Goal: Task Accomplishment & Management: Manage account settings

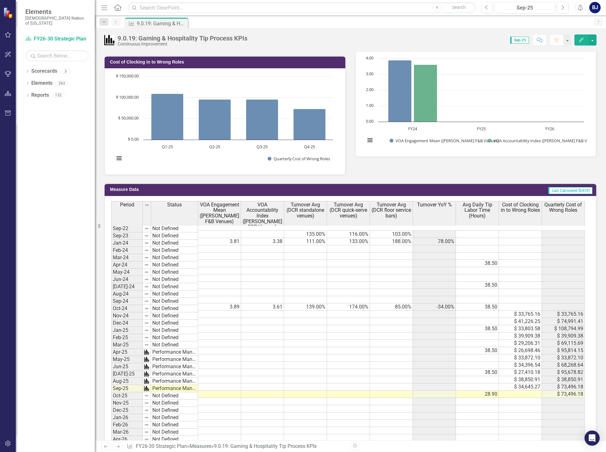
scroll to position [316, 0]
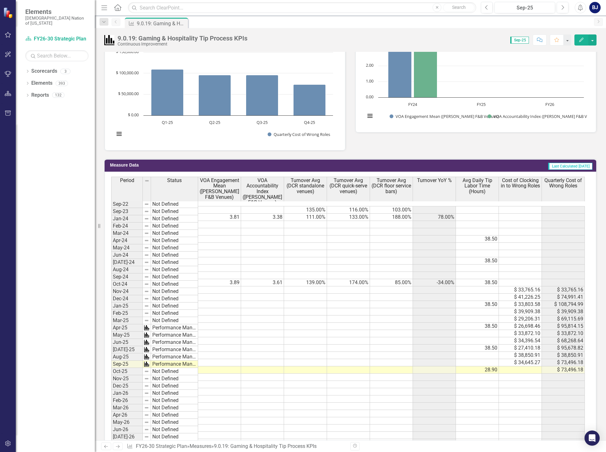
click at [111, 212] on div "Period Status VOA Engagement Mean (Durant F&B Venues) VOA Accountability Index …" at bounding box center [111, 319] width 0 height 284
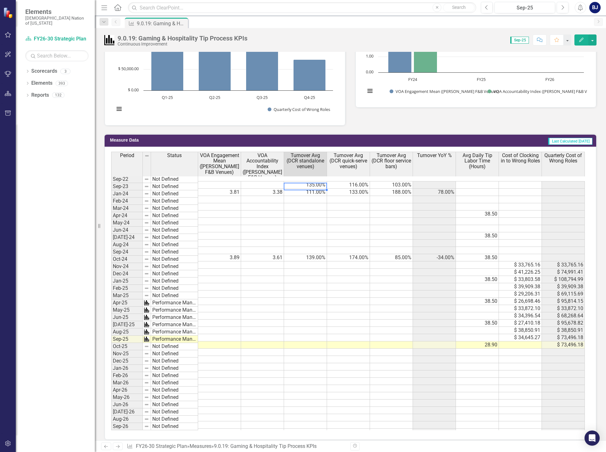
scroll to position [348, 0]
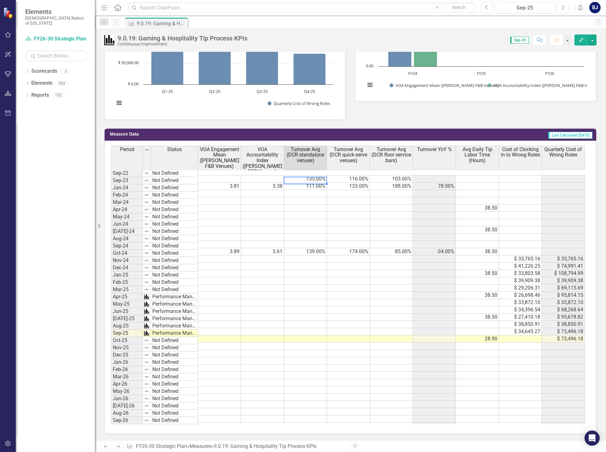
click at [317, 249] on td "139.00%" at bounding box center [305, 251] width 43 height 7
click at [295, 214] on td at bounding box center [305, 215] width 43 height 7
click at [298, 183] on td "111.00%" at bounding box center [305, 186] width 43 height 7
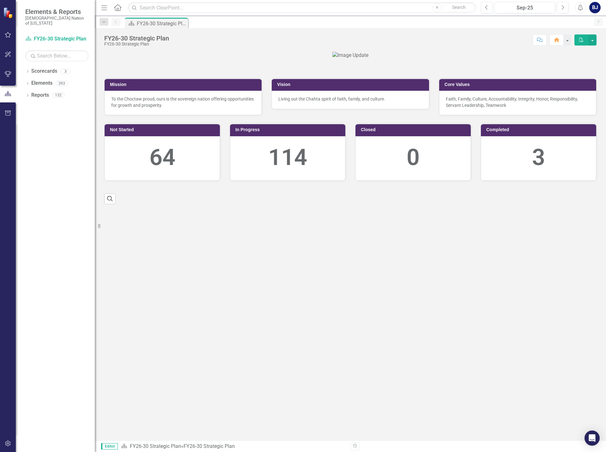
click at [9, 38] on button "button" at bounding box center [8, 34] width 14 height 13
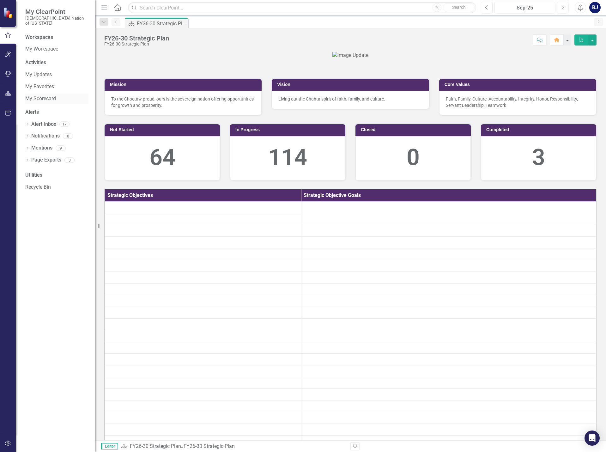
click at [38, 95] on link "My Scorecard" at bounding box center [56, 98] width 63 height 7
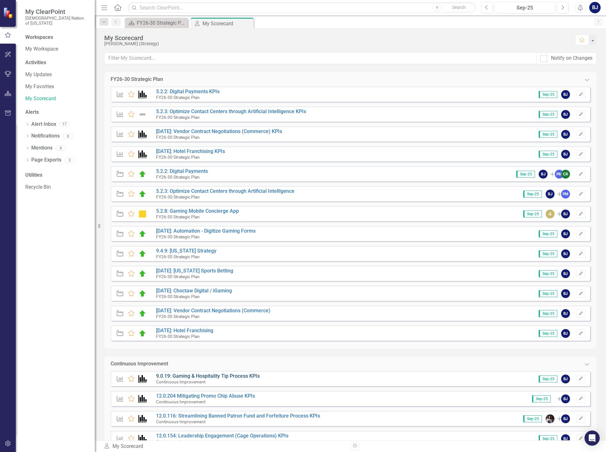
click at [211, 379] on link "9.0.19: Gaming & Hospitality Tip Process KPIs" at bounding box center [208, 376] width 104 height 6
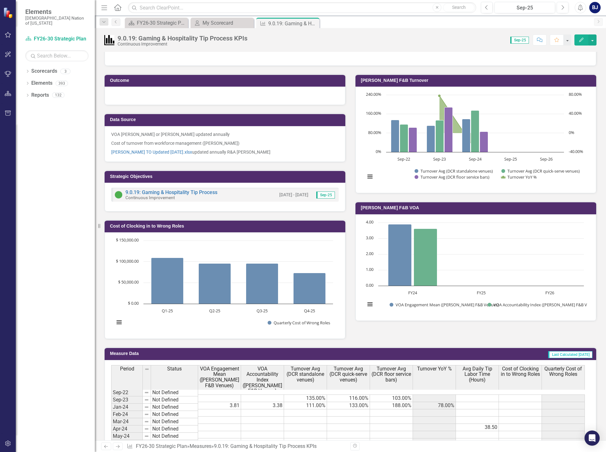
scroll to position [104, 0]
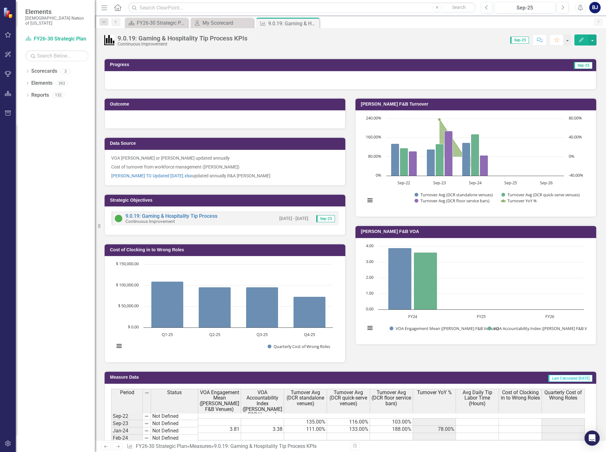
click at [259, 183] on div "VOA Layla Freeman or Kasidy Miller updated annually Cost of turnover from workf…" at bounding box center [225, 168] width 241 height 36
click at [258, 183] on div "VOA Layla Freeman or Kasidy Miller updated annually Cost of turnover from workf…" at bounding box center [225, 168] width 241 height 36
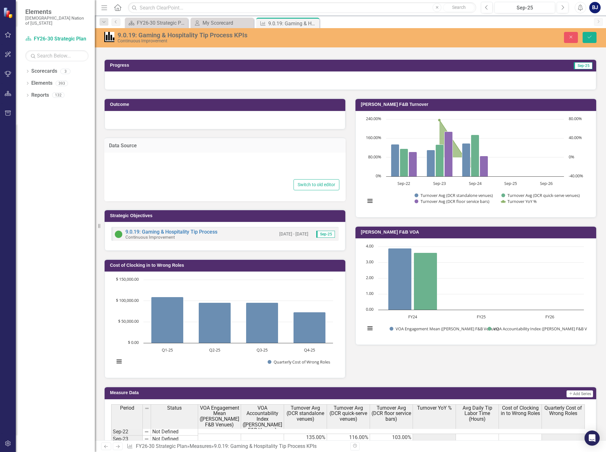
type textarea "<p>VOA Layla Freeman or Kasidy Miller updated annually</p> <p>Cost of turnover …"
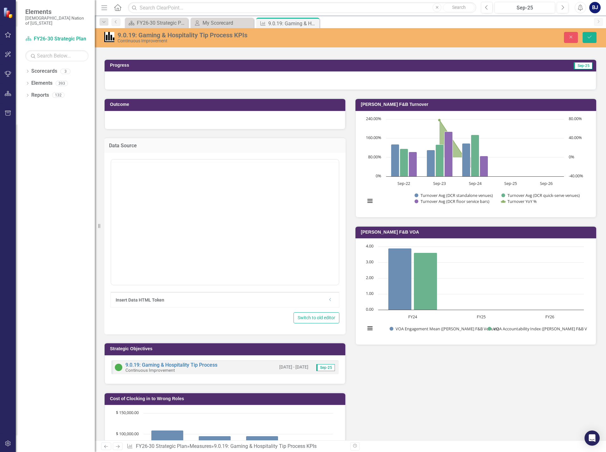
scroll to position [0, 0]
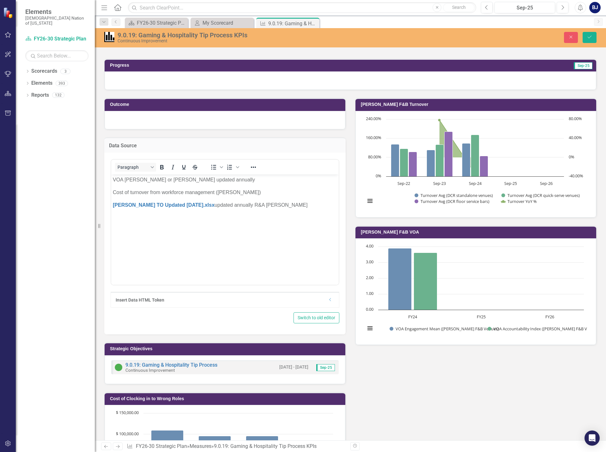
click at [288, 206] on p "Durant FB TO Updated 1.19.24.xlsx updated annually R&A Jessica Lemke" at bounding box center [225, 205] width 224 height 8
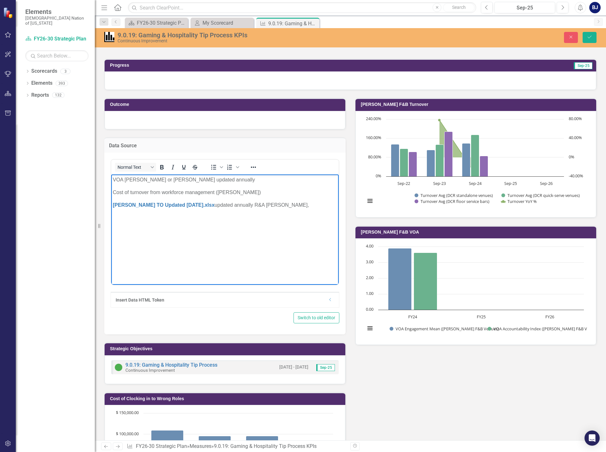
click at [291, 205] on p "Durant FB TO Updated 1.19.24.xlsx updated annually R&A Jessica Lemke," at bounding box center [225, 205] width 224 height 8
click at [590, 38] on icon "submit" at bounding box center [590, 37] width 4 height 3
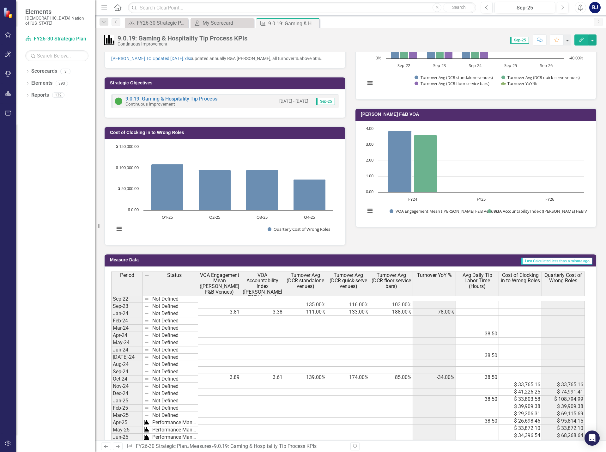
scroll to position [285, 0]
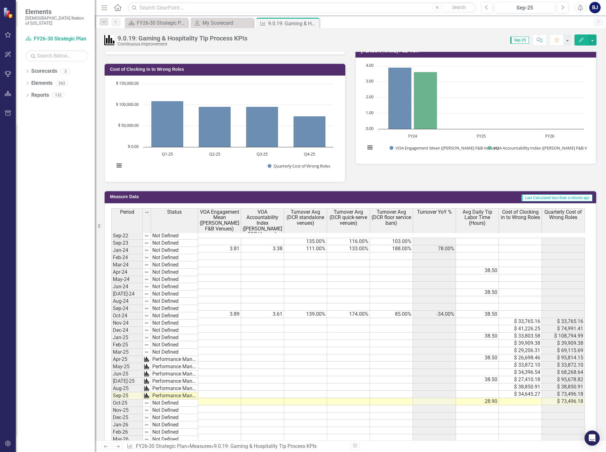
click at [311, 246] on td "111.00%" at bounding box center [305, 248] width 43 height 7
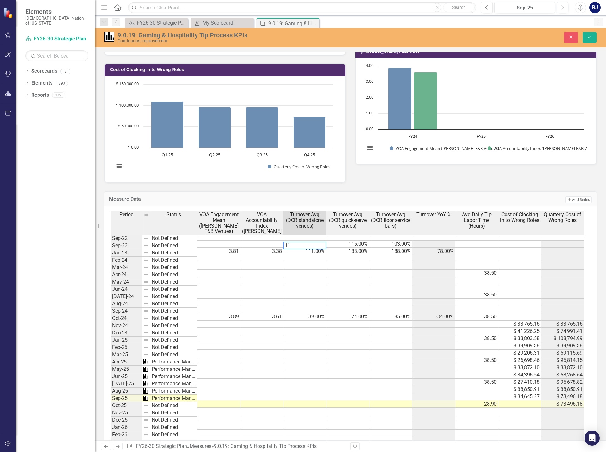
type textarea "112"
click at [299, 401] on td at bounding box center [305, 404] width 43 height 7
click at [301, 401] on td at bounding box center [305, 404] width 43 height 7
type textarea "89"
click at [352, 401] on td at bounding box center [348, 404] width 43 height 7
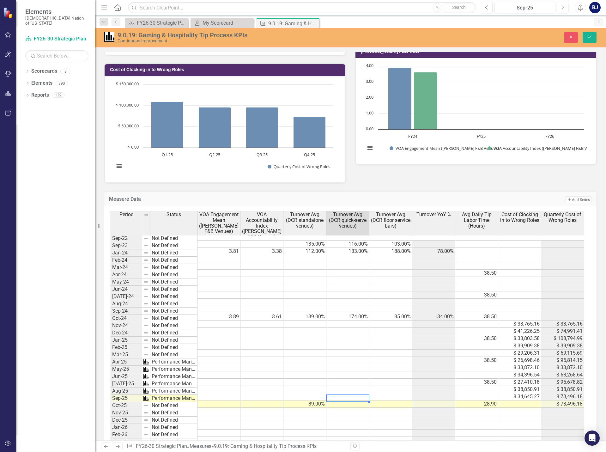
click at [340, 402] on td at bounding box center [348, 404] width 43 height 7
type textarea "118"
click at [399, 401] on td at bounding box center [391, 404] width 43 height 7
type textarea "68"
click at [595, 38] on button "Save" at bounding box center [590, 37] width 14 height 11
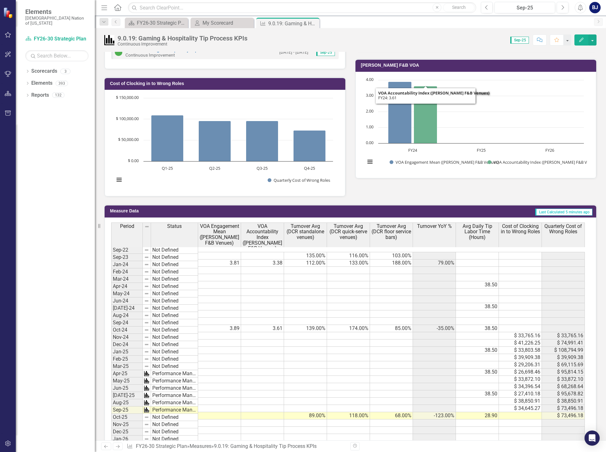
scroll to position [351, 0]
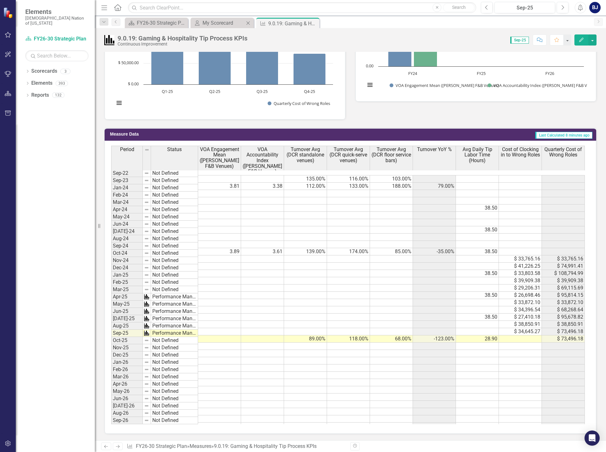
click at [213, 28] on div "My Scorecard My Scorecard Close" at bounding box center [222, 23] width 63 height 10
click at [215, 24] on div "My Scorecard" at bounding box center [224, 23] width 42 height 8
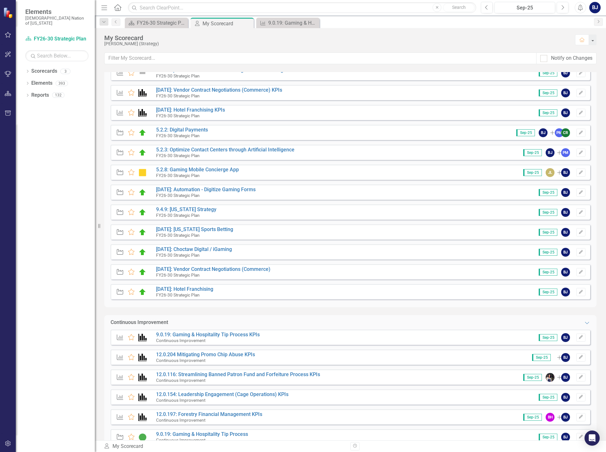
scroll to position [63, 0]
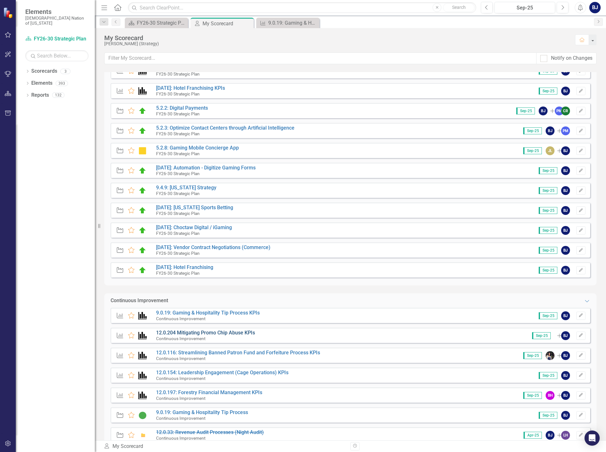
click at [228, 331] on link "12.0.204 Mitigating Promo Chip Abuse KPIs" at bounding box center [205, 333] width 99 height 6
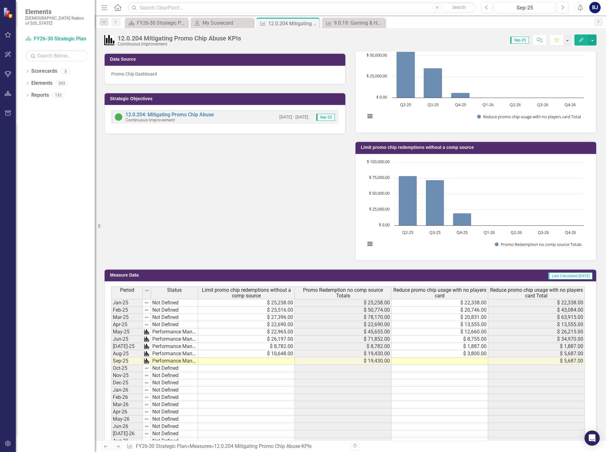
scroll to position [203, 0]
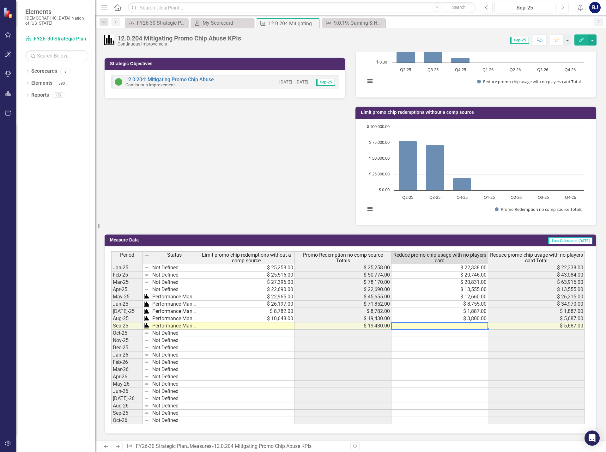
click at [471, 326] on td at bounding box center [440, 325] width 97 height 7
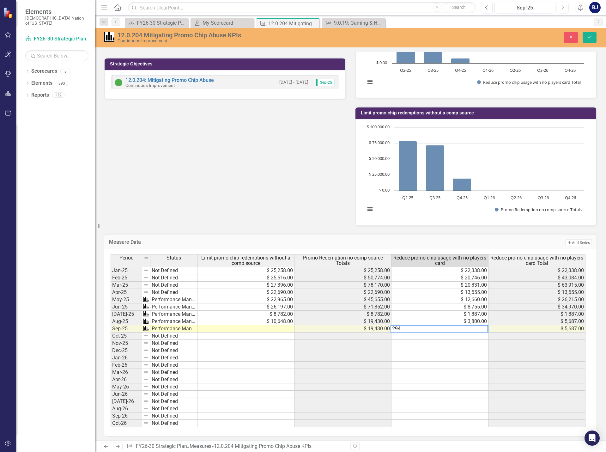
type textarea "2945"
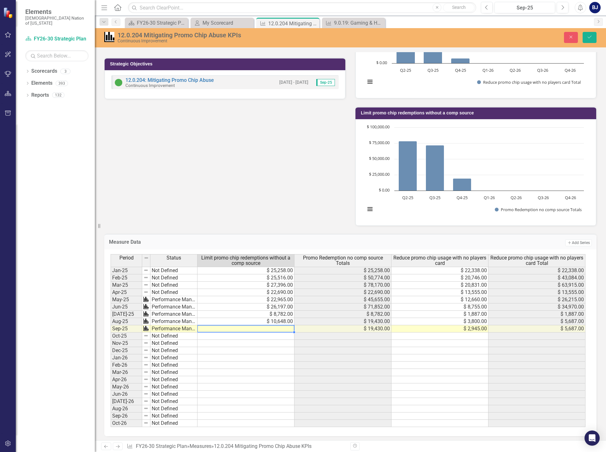
click at [259, 328] on td at bounding box center [246, 328] width 97 height 7
click at [258, 329] on td at bounding box center [246, 328] width 97 height 7
click at [278, 328] on td at bounding box center [246, 328] width 97 height 7
type textarea "11940"
click at [589, 36] on icon "Save" at bounding box center [590, 37] width 6 height 4
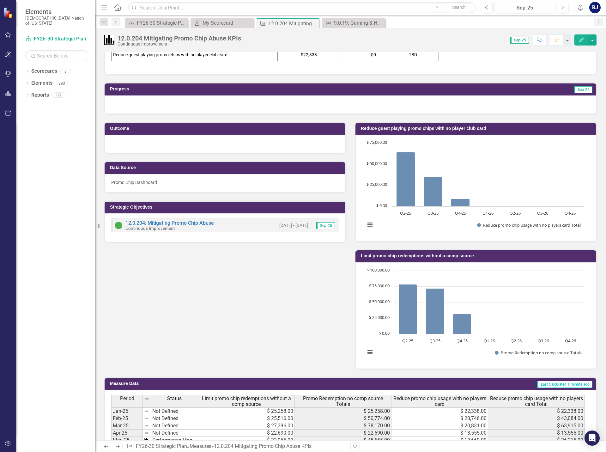
scroll to position [0, 0]
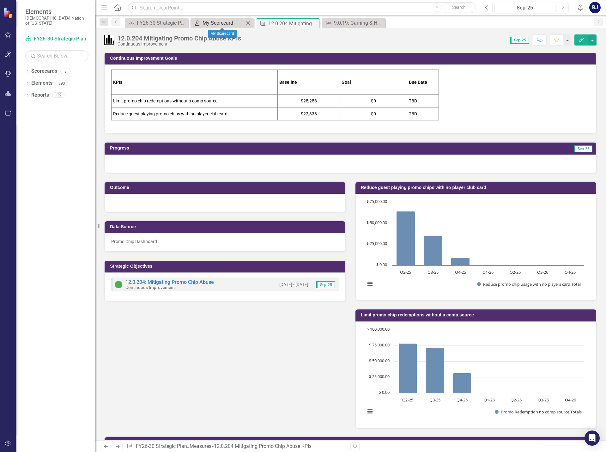
click at [230, 20] on div "My Scorecard" at bounding box center [224, 23] width 42 height 8
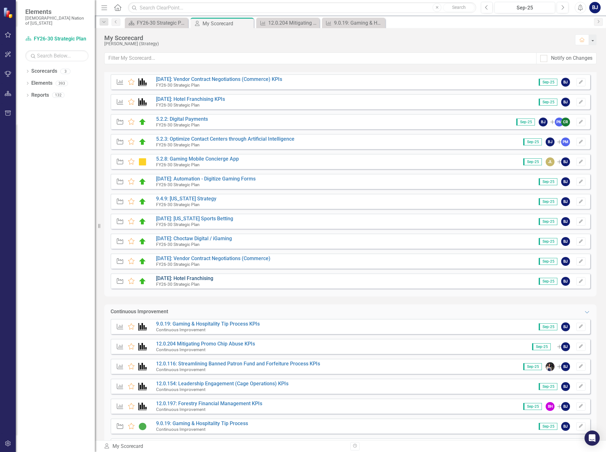
scroll to position [63, 0]
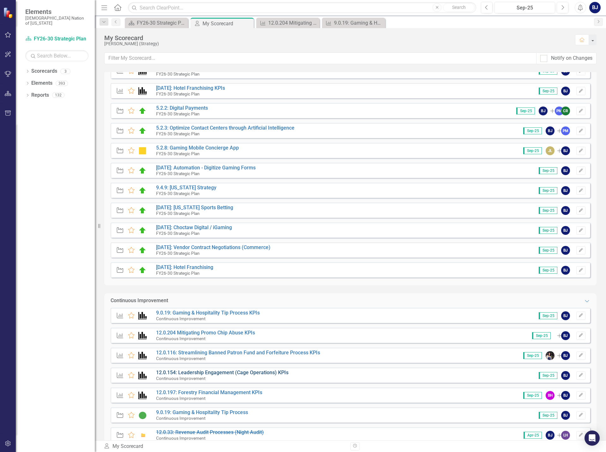
click at [220, 373] on link "12.0.154: Leadership Engagement (Cage Operations) KPIs" at bounding box center [222, 373] width 132 height 6
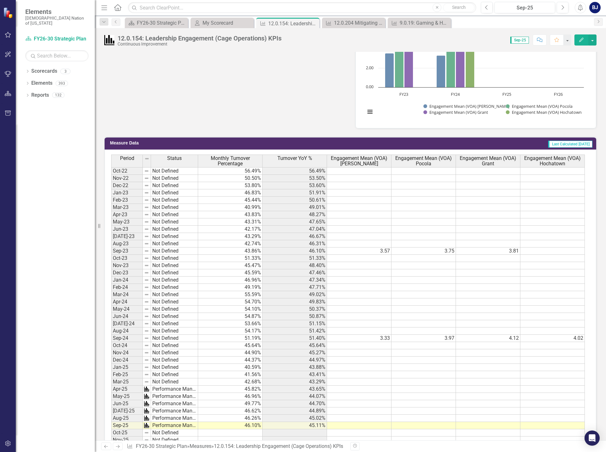
scroll to position [348, 0]
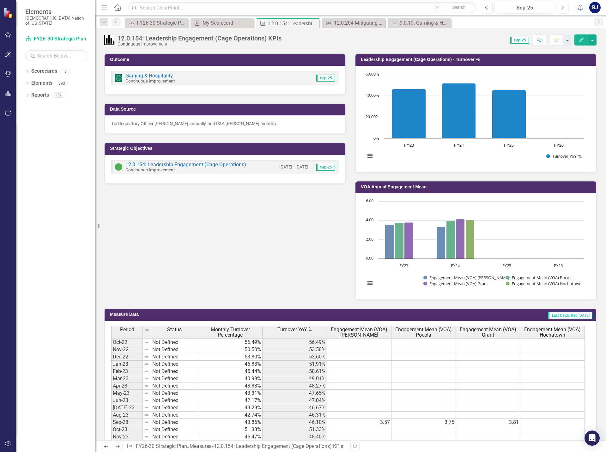
scroll to position [32, 0]
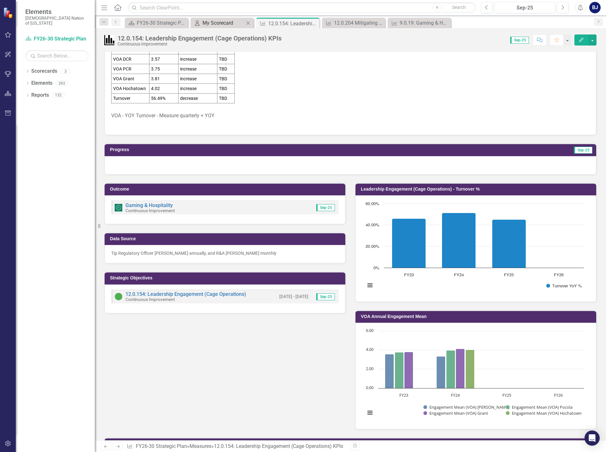
click at [223, 24] on div "My Scorecard" at bounding box center [224, 23] width 42 height 8
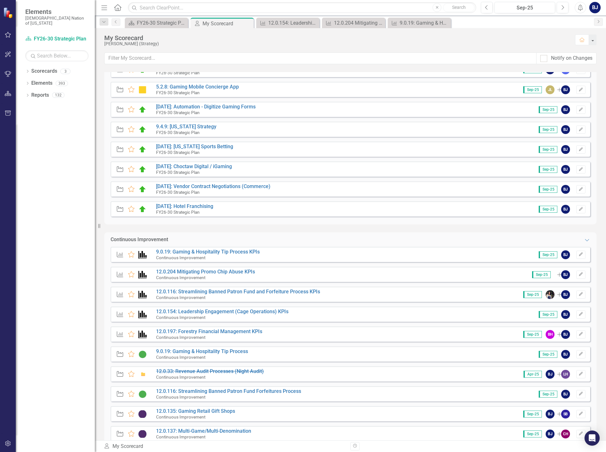
scroll to position [126, 0]
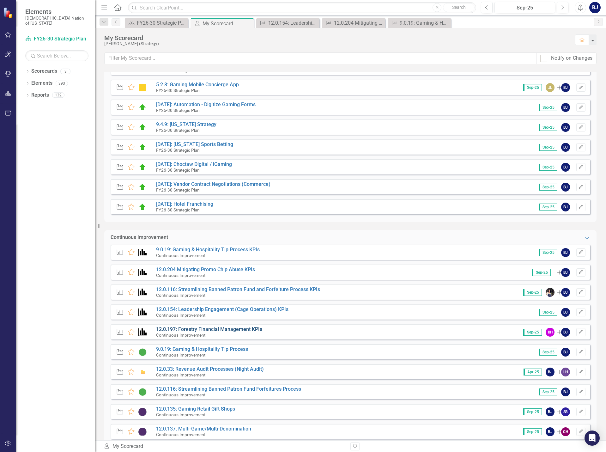
click at [236, 331] on link "12.0.197: Forestry Financial Management KPIs" at bounding box center [209, 329] width 106 height 6
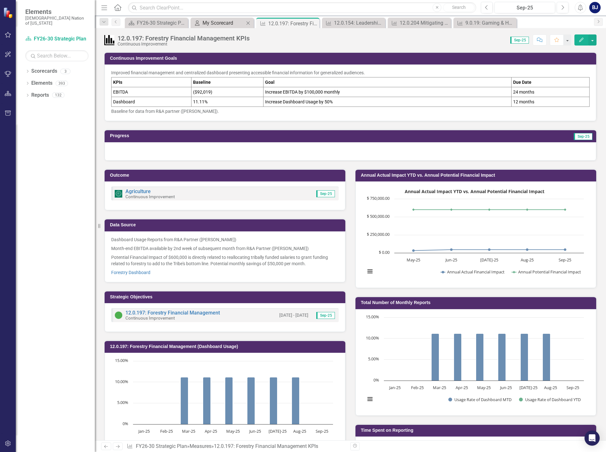
click at [214, 25] on div "My Scorecard" at bounding box center [224, 23] width 42 height 8
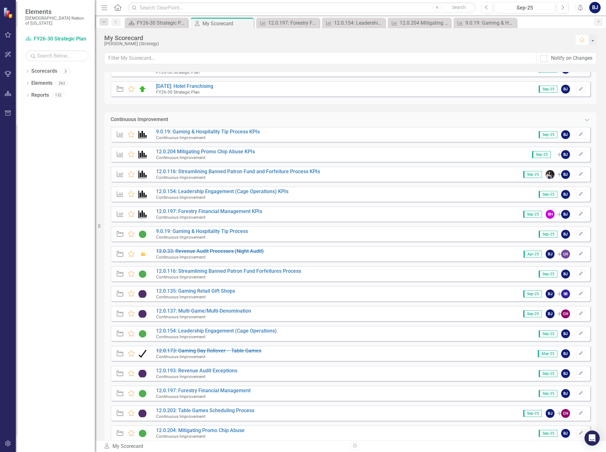
scroll to position [253, 0]
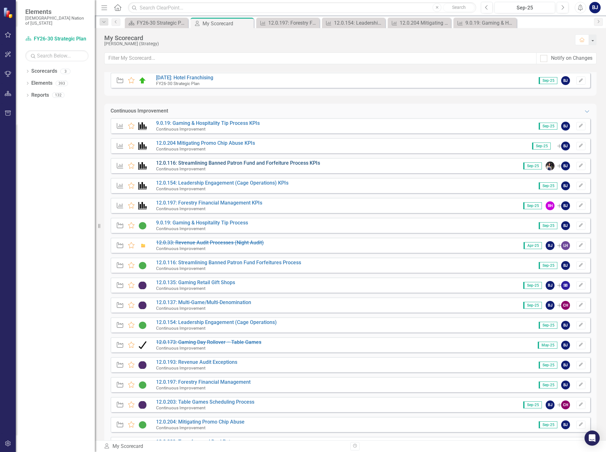
click at [205, 162] on link "12.0.116: Streamlining Banned Patron Fund and Forfeiture Process KPIs" at bounding box center [238, 163] width 164 height 6
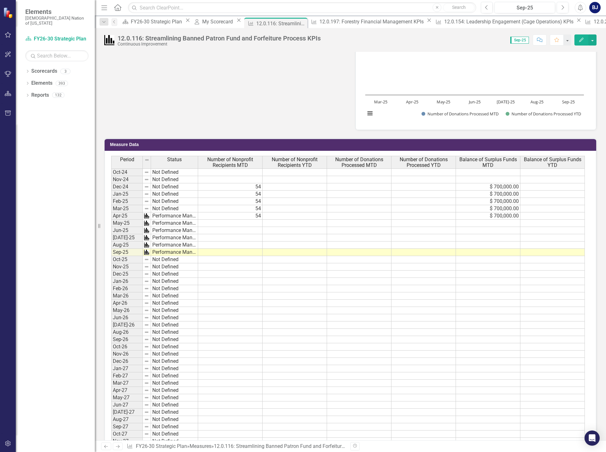
scroll to position [285, 0]
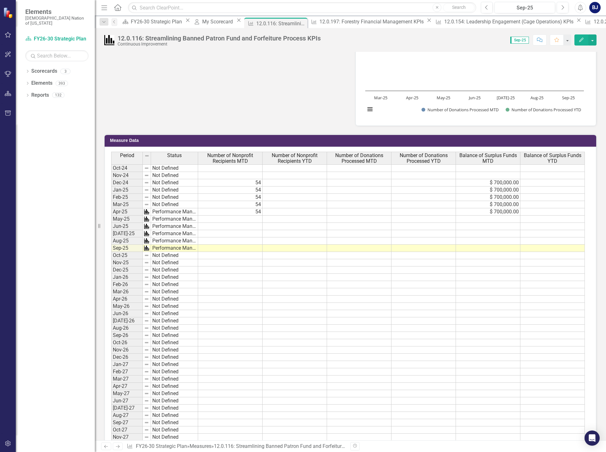
click at [256, 217] on td at bounding box center [230, 219] width 64 height 7
type textarea "54"
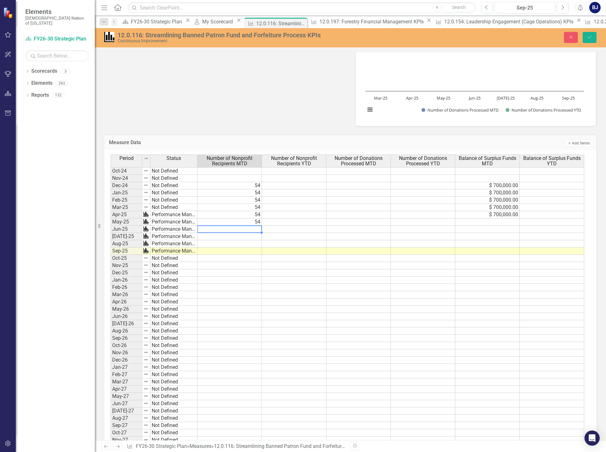
type textarea "54"
click at [503, 221] on td at bounding box center [488, 221] width 64 height 7
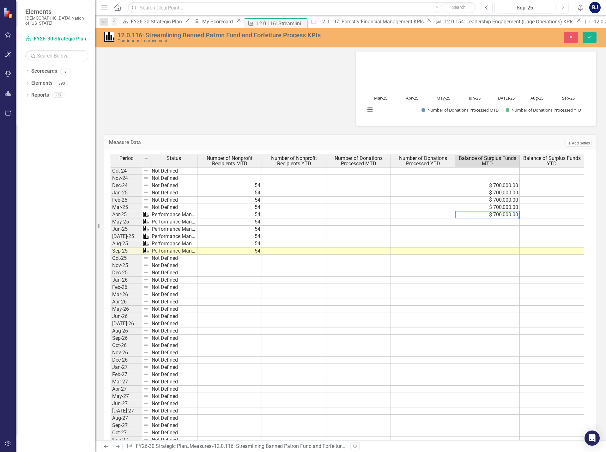
click at [509, 212] on td "$ 700,000.00" at bounding box center [488, 214] width 64 height 7
drag, startPoint x: 520, startPoint y: 218, endPoint x: 517, endPoint y: 249, distance: 30.8
click at [111, 249] on div "Period Status Number of Nonprofit Recipients MTD Number of Nonprofit Recipients…" at bounding box center [111, 303] width 0 height 297
type textarea "700000"
click at [592, 39] on icon "Save" at bounding box center [590, 37] width 6 height 4
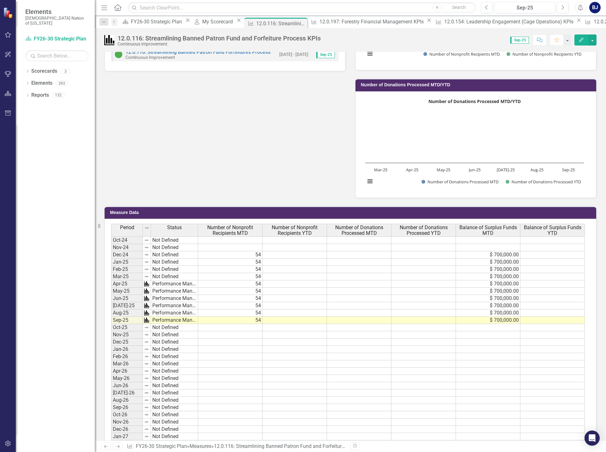
scroll to position [309, 0]
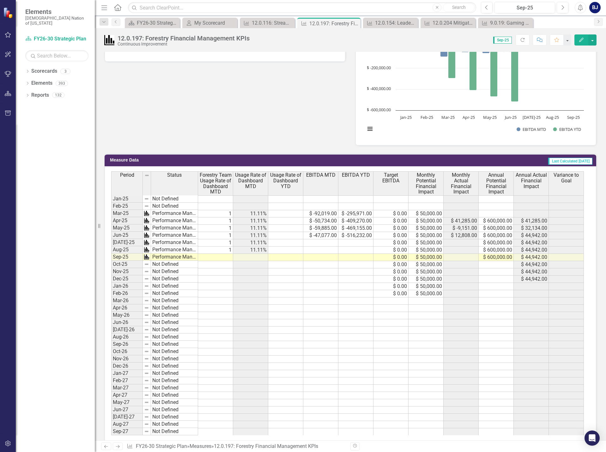
scroll to position [113, 0]
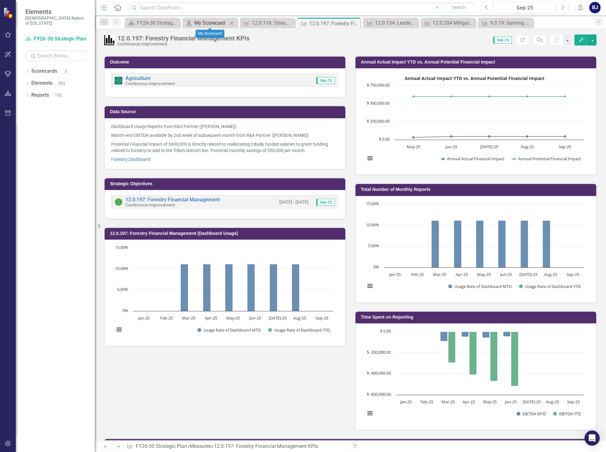
click at [219, 20] on div "My Scorecard" at bounding box center [211, 23] width 34 height 8
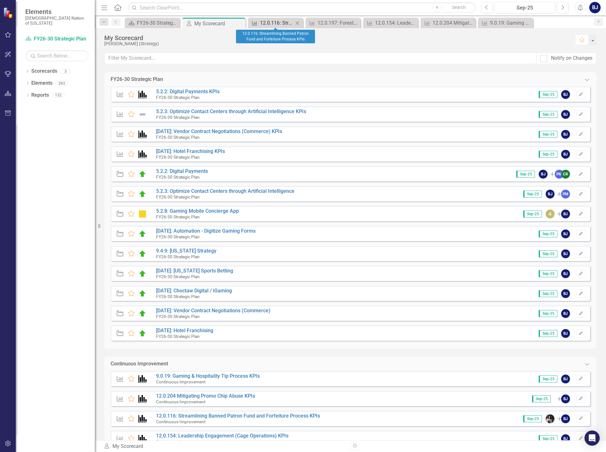
click at [269, 21] on div "12.0.116: Streamlining Banned Patron Fund and Forfeiture Process KPIs" at bounding box center [277, 23] width 34 height 8
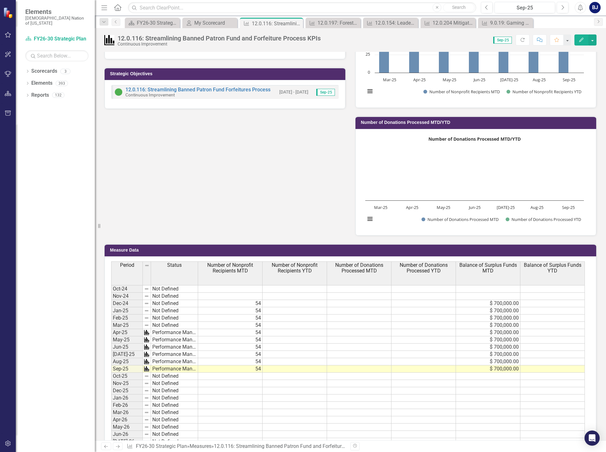
scroll to position [32, 0]
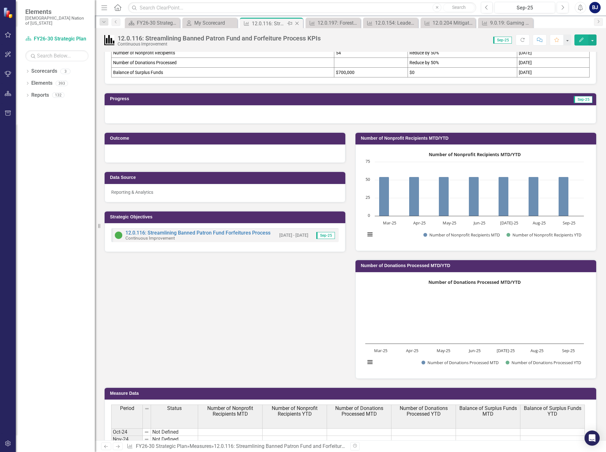
click at [297, 21] on icon "Close" at bounding box center [297, 23] width 6 height 5
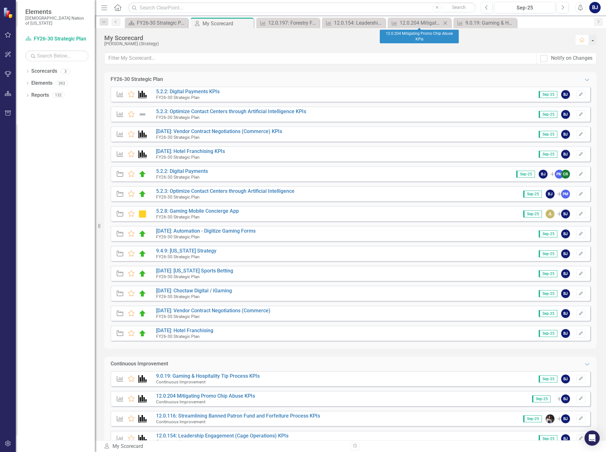
click at [445, 23] on icon at bounding box center [445, 22] width 3 height 3
click at [417, 21] on div "9.0.19: Gaming & Hospitality Tip Process KPIs" at bounding box center [421, 23] width 42 height 8
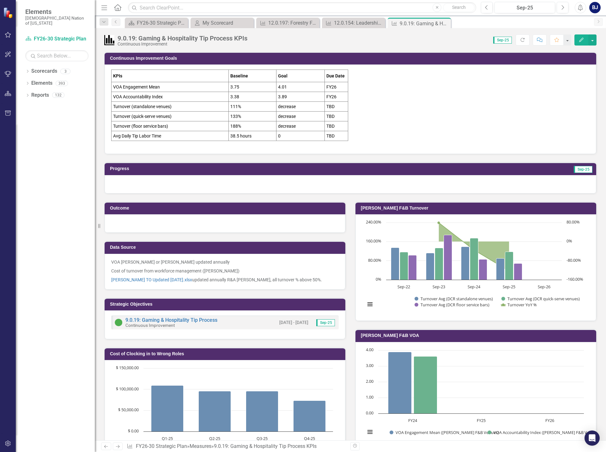
scroll to position [351, 0]
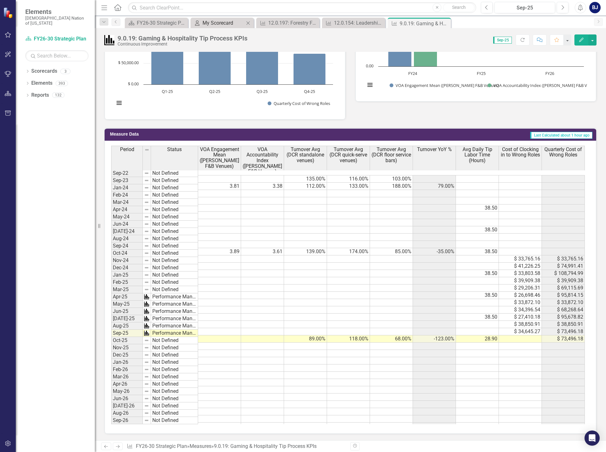
click at [207, 22] on div "My Scorecard" at bounding box center [224, 23] width 42 height 8
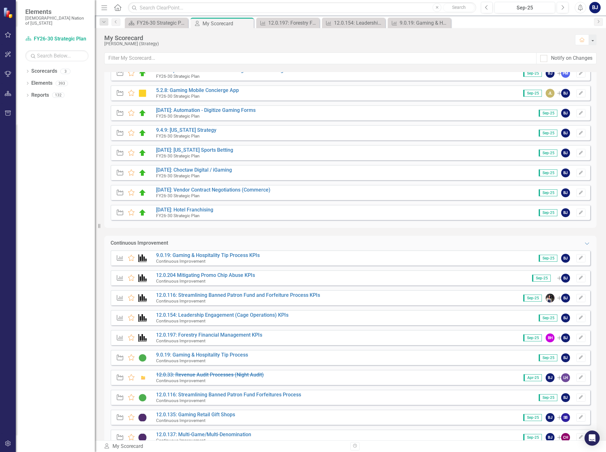
scroll to position [126, 0]
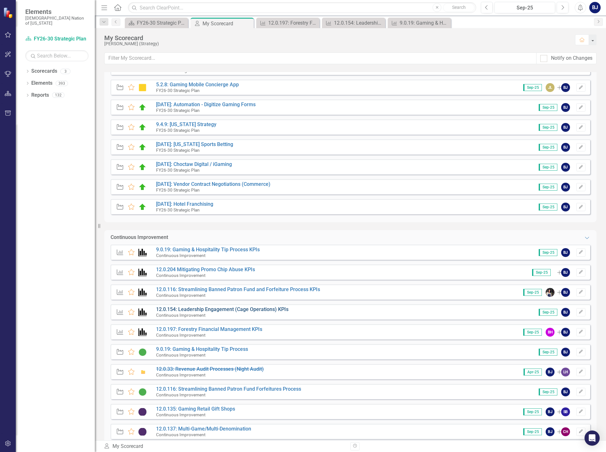
click at [217, 311] on link "12.0.154: Leadership Engagement (Cage Operations) KPIs" at bounding box center [222, 309] width 132 height 6
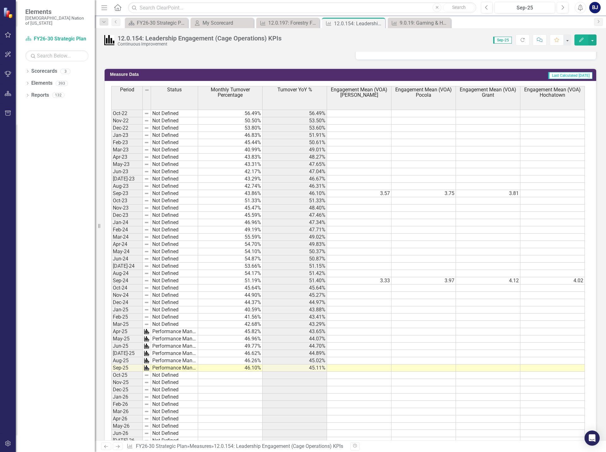
scroll to position [341, 0]
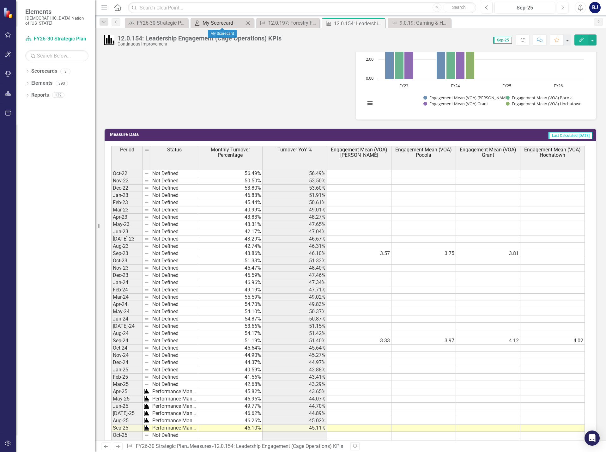
click at [216, 21] on div "My Scorecard" at bounding box center [224, 23] width 42 height 8
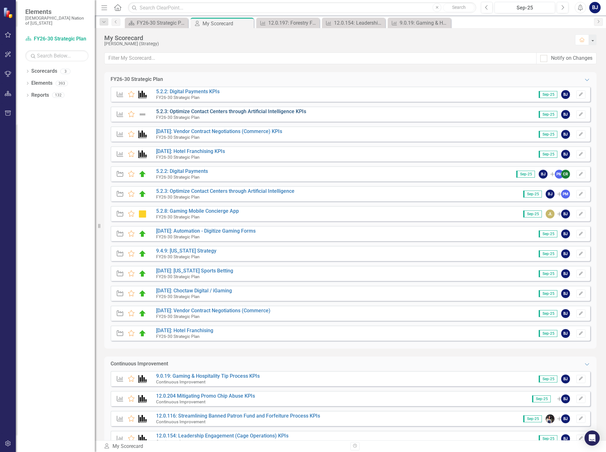
click at [184, 110] on link "5.2.3: Optimize Contact Centers through Artificial Intelligence KPIs" at bounding box center [231, 111] width 150 height 6
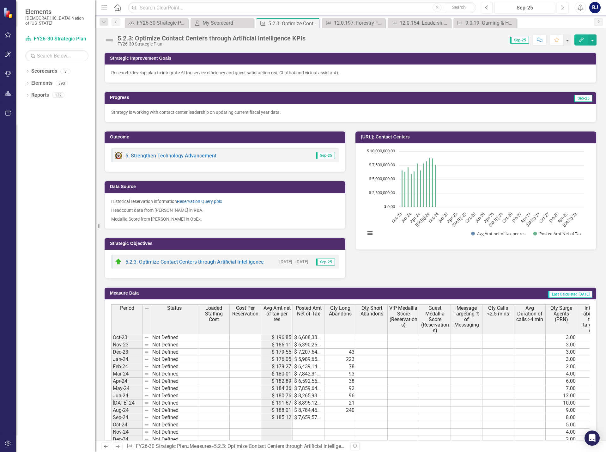
click at [110, 40] on img at bounding box center [109, 40] width 10 height 10
click at [110, 38] on img at bounding box center [109, 40] width 10 height 10
click at [107, 41] on img at bounding box center [109, 40] width 10 height 10
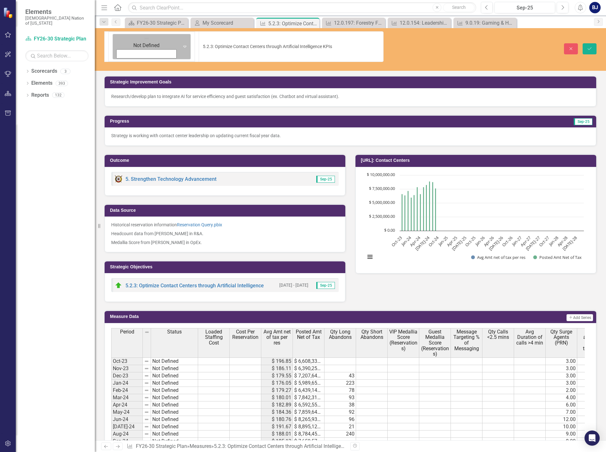
click at [182, 44] on icon "Expand" at bounding box center [185, 46] width 6 height 5
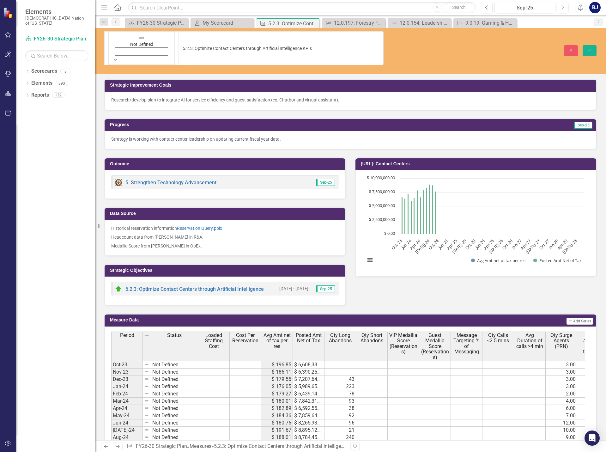
scroll to position [23, 0]
drag, startPoint x: 591, startPoint y: 39, endPoint x: 588, endPoint y: 43, distance: 4.7
click at [591, 48] on icon "Save" at bounding box center [590, 50] width 6 height 4
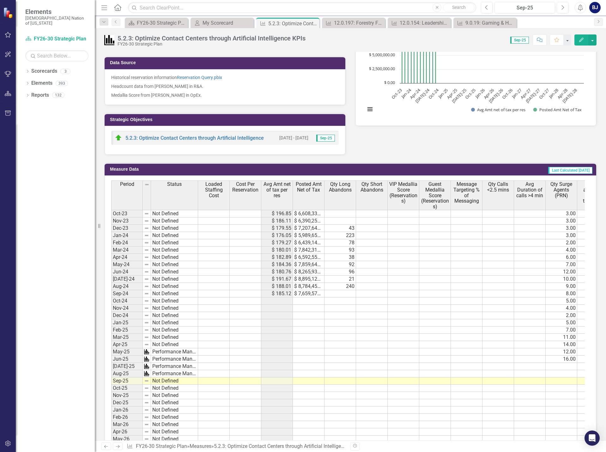
scroll to position [0, 0]
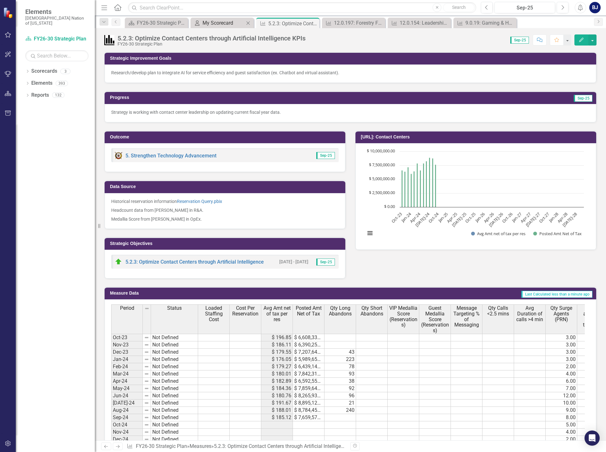
click at [203, 26] on div "My Scorecard" at bounding box center [224, 23] width 42 height 8
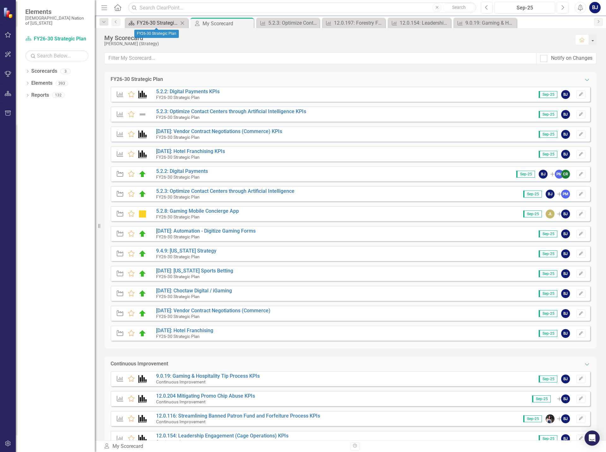
click at [161, 24] on div "FY26-30 Strategic Plan" at bounding box center [158, 23] width 42 height 8
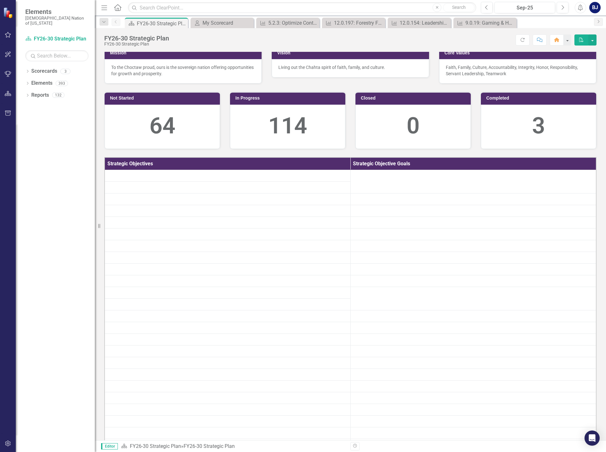
scroll to position [126, 0]
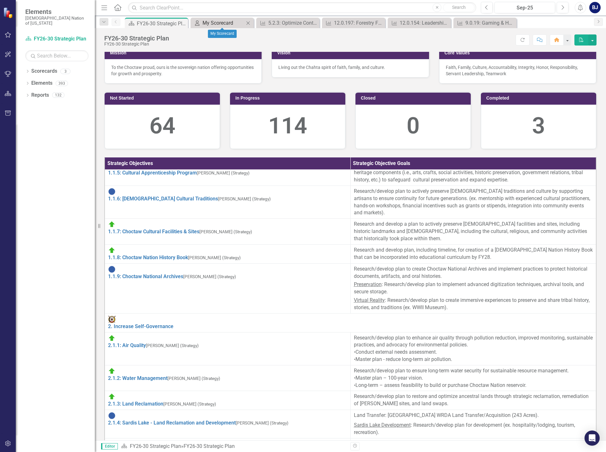
click at [227, 21] on div "My Scorecard" at bounding box center [224, 23] width 42 height 8
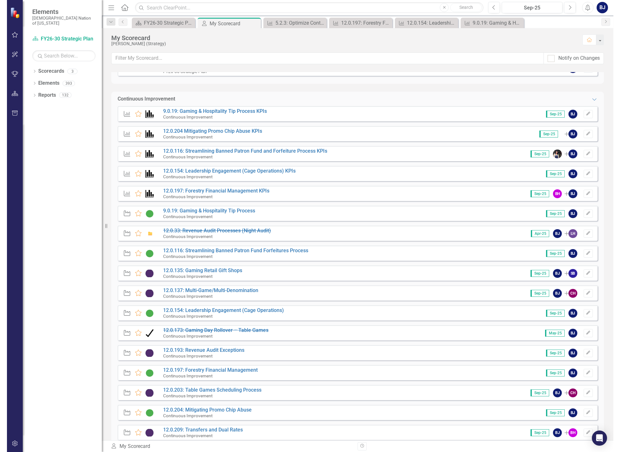
scroll to position [280, 0]
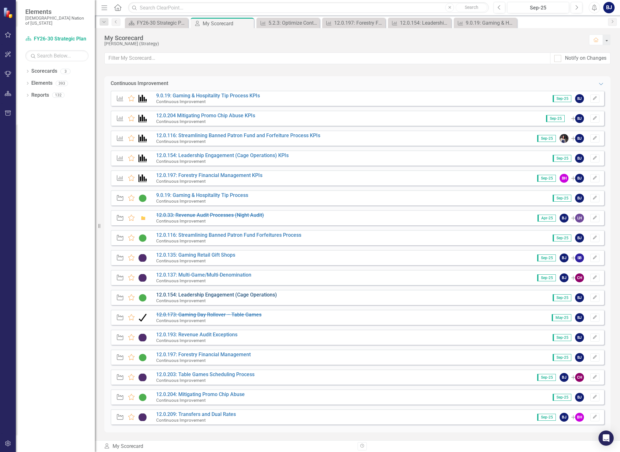
click at [204, 295] on link "12.0.154: Leadership Engagement (Cage Operations)" at bounding box center [216, 295] width 121 height 6
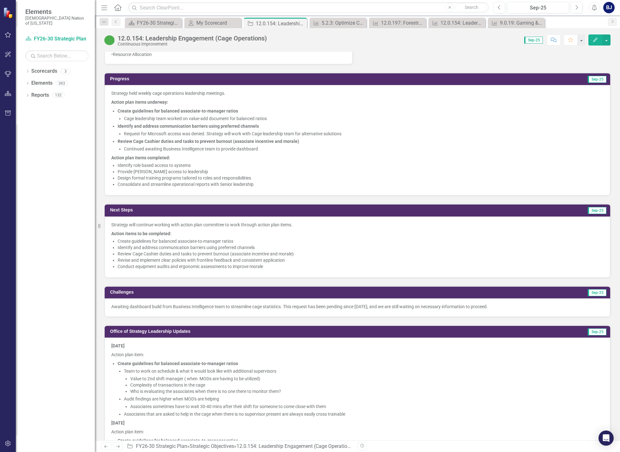
scroll to position [443, 0]
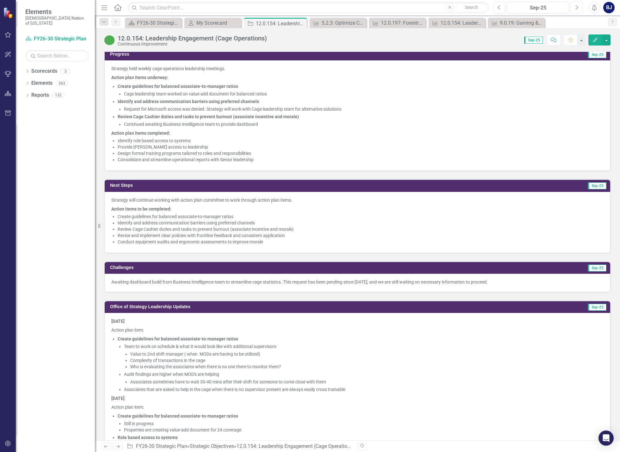
click at [579, 8] on button "Next" at bounding box center [577, 7] width 12 height 11
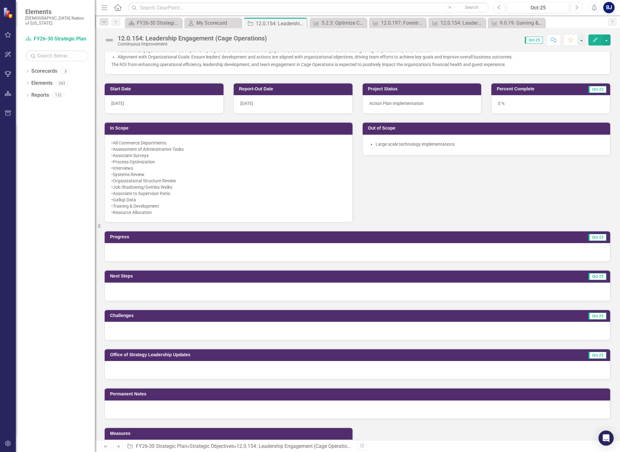
scroll to position [285, 0]
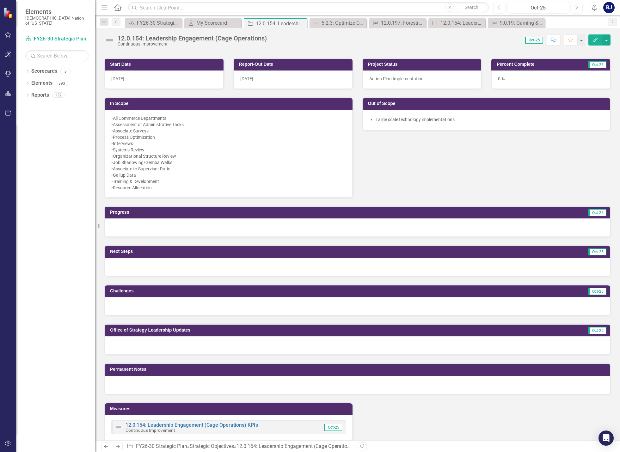
click at [178, 343] on div at bounding box center [358, 345] width 506 height 18
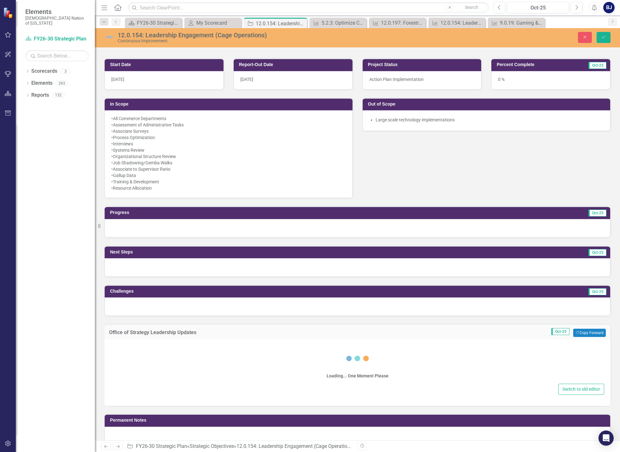
click at [171, 350] on div "Loading... One Moment Please" at bounding box center [358, 363] width 494 height 38
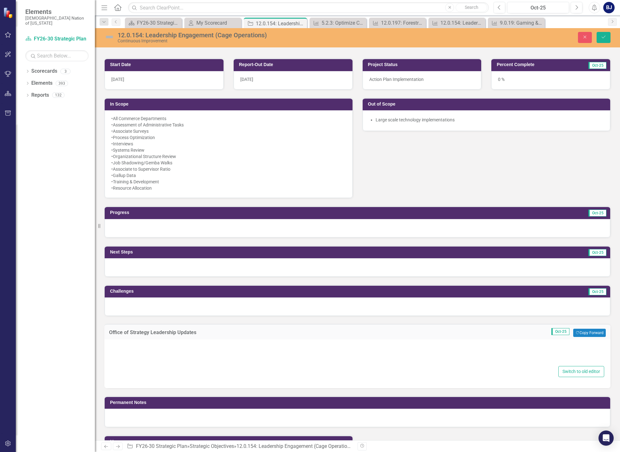
click at [132, 346] on div at bounding box center [358, 354] width 494 height 20
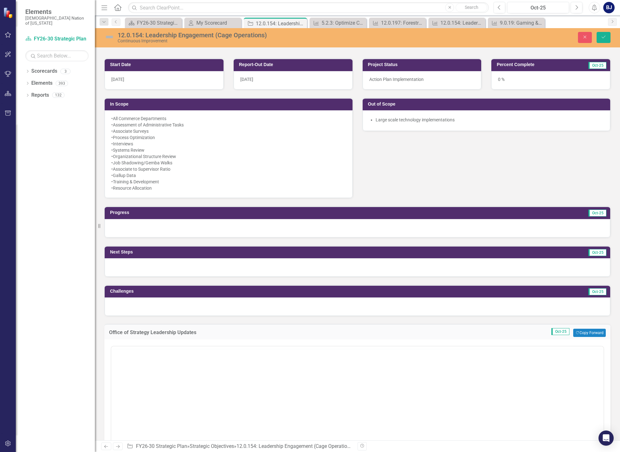
scroll to position [0, 0]
click at [128, 358] on button "Normal Text" at bounding box center [135, 354] width 41 height 9
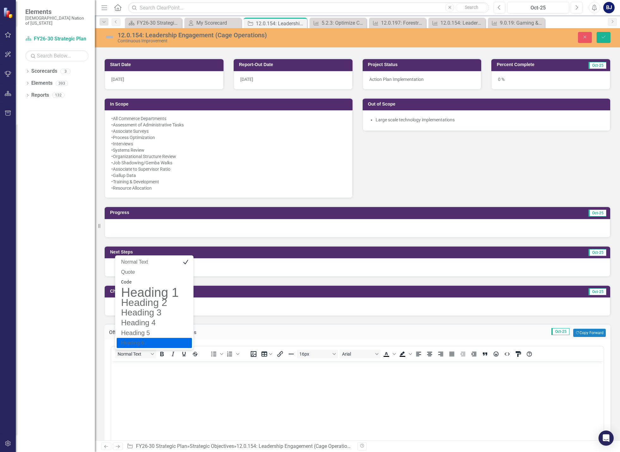
click at [141, 391] on body "Rich Text Area. Press ALT-0 for help." at bounding box center [357, 408] width 492 height 95
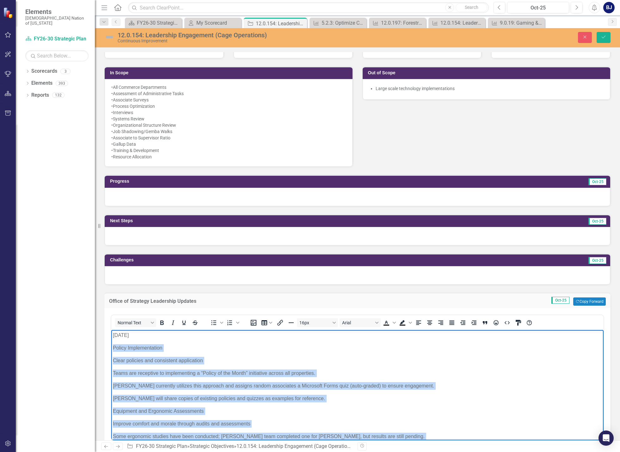
drag, startPoint x: 270, startPoint y: 432, endPoint x: 221, endPoint y: 672, distance: 244.9
click at [111, 342] on html "[DATE] Policy Implementation Clear policies and consistent application Teams ar…" at bounding box center [357, 407] width 492 height 155
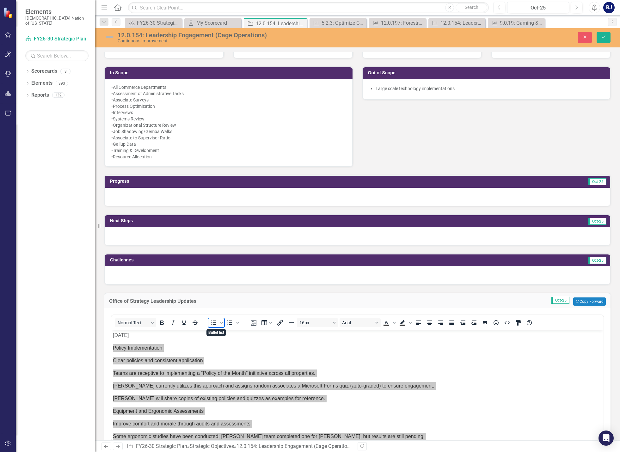
click at [214, 323] on icon "Bullet list" at bounding box center [214, 323] width 5 height 5
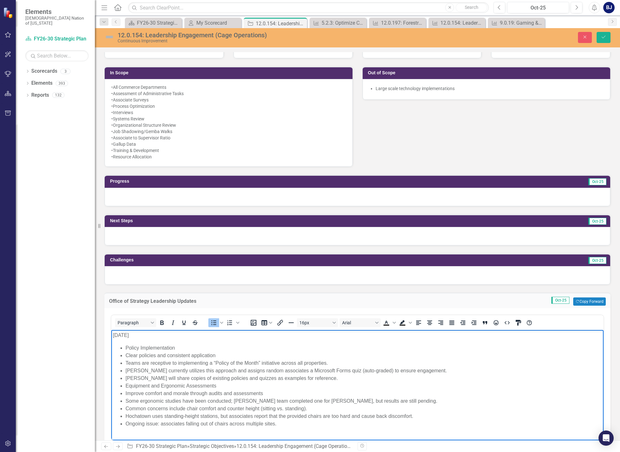
click at [127, 356] on li "Clear policies and consistent application" at bounding box center [364, 356] width 476 height 8
click at [124, 355] on ul "Policy Implementation Clear policies and consistent application Teams are recep…" at bounding box center [357, 385] width 489 height 83
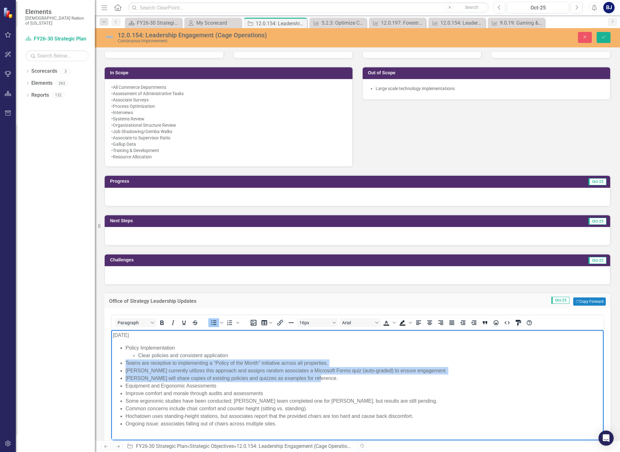
drag, startPoint x: 126, startPoint y: 360, endPoint x: 315, endPoint y: 379, distance: 189.7
click at [315, 379] on ul "Policy Implementation Clear policies and consistent application Teams are recep…" at bounding box center [357, 385] width 489 height 83
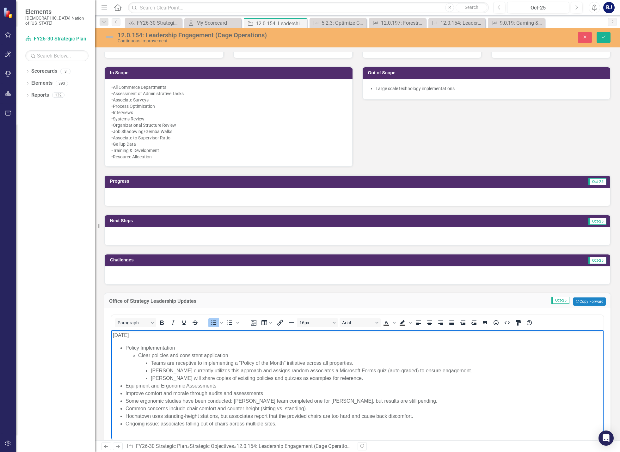
click at [124, 393] on ul "Policy Implementation Clear policies and consistent application Teams are recep…" at bounding box center [357, 385] width 489 height 83
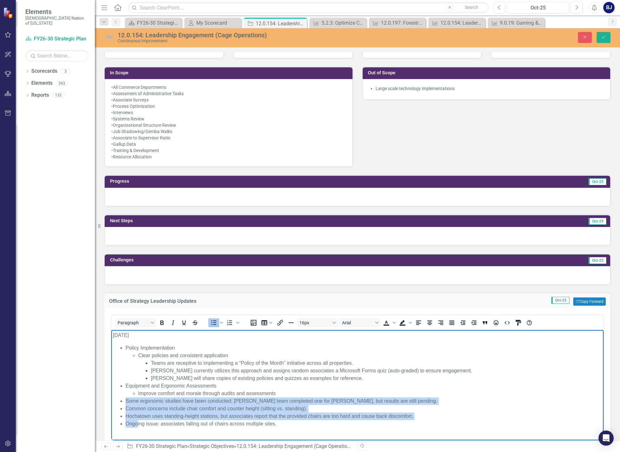
drag, startPoint x: 125, startPoint y: 400, endPoint x: 137, endPoint y: 425, distance: 26.9
click at [137, 425] on ul "Policy Implementation Clear policies and consistent application Teams are recep…" at bounding box center [357, 385] width 489 height 83
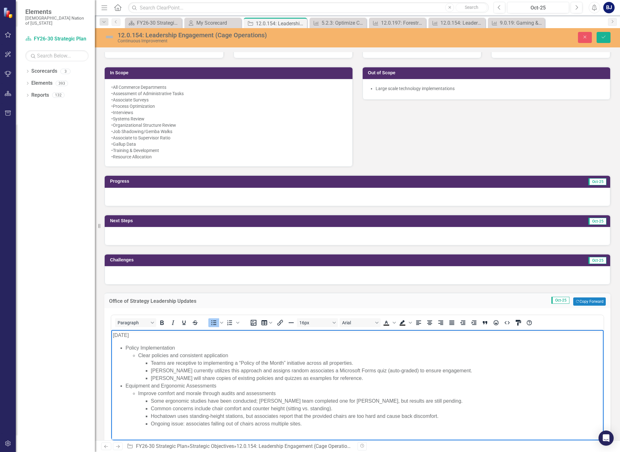
click at [121, 426] on ul "Policy Implementation Clear policies and consistent application Teams are recep…" at bounding box center [357, 385] width 489 height 83
click at [286, 391] on li "Improve comfort and morale through audits and assessments Some ergonomic studie…" at bounding box center [370, 409] width 464 height 38
click at [358, 430] on body "[DATE] Policy Implementation Clear policies and consistent application Teams ar…" at bounding box center [357, 382] width 492 height 104
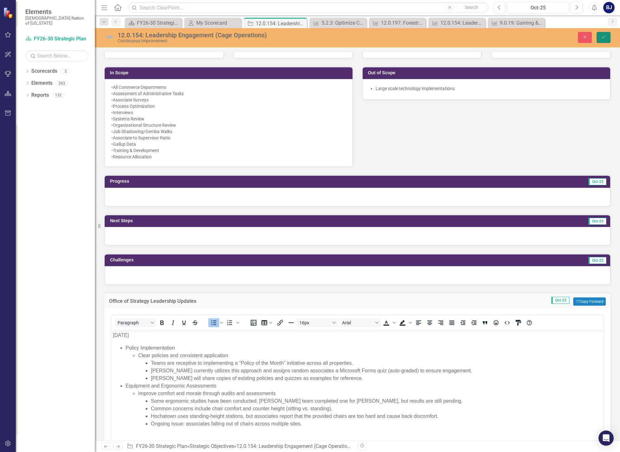
click at [605, 39] on icon "Save" at bounding box center [604, 37] width 6 height 4
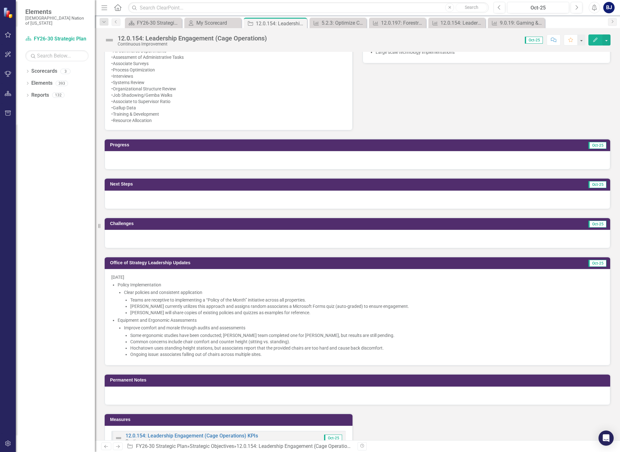
scroll to position [411, 0]
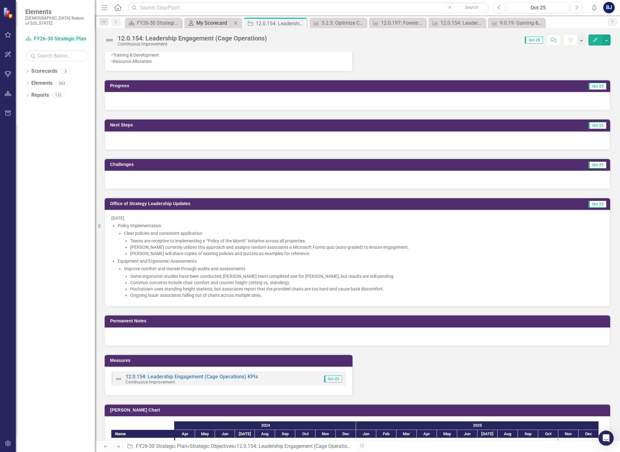
click at [219, 20] on div "My Scorecard" at bounding box center [213, 23] width 35 height 8
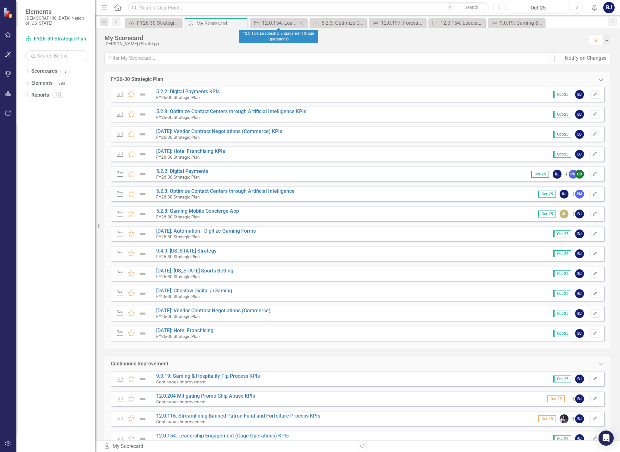
click at [301, 23] on icon at bounding box center [301, 22] width 3 height 3
click at [301, 23] on div "5.2.3: Optimize Contact Centers through Artificial Intelligence KPIs" at bounding box center [293, 23] width 50 height 8
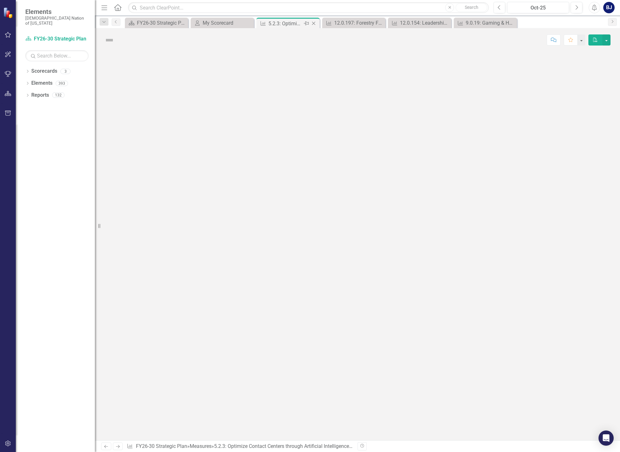
click at [312, 21] on icon "Close" at bounding box center [313, 23] width 6 height 5
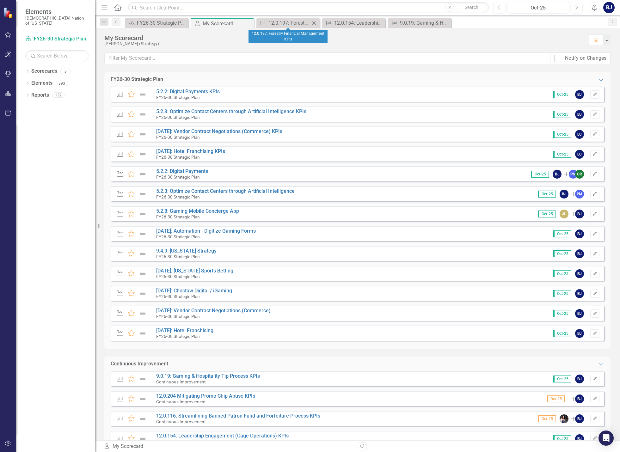
click at [315, 21] on icon "Close" at bounding box center [314, 23] width 6 height 5
click at [0, 0] on icon "Close" at bounding box center [0, 0] width 0 height 0
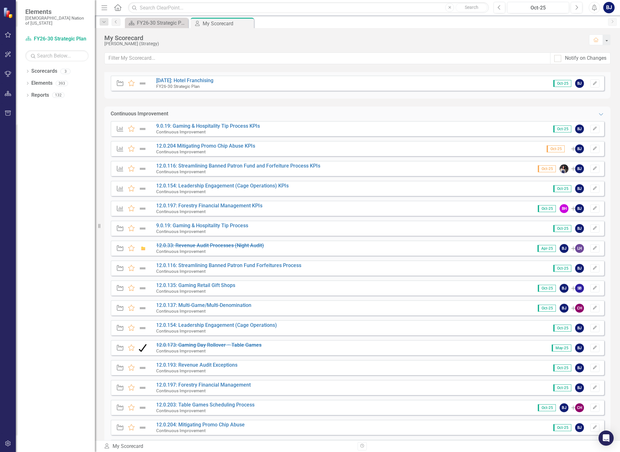
scroll to position [221, 0]
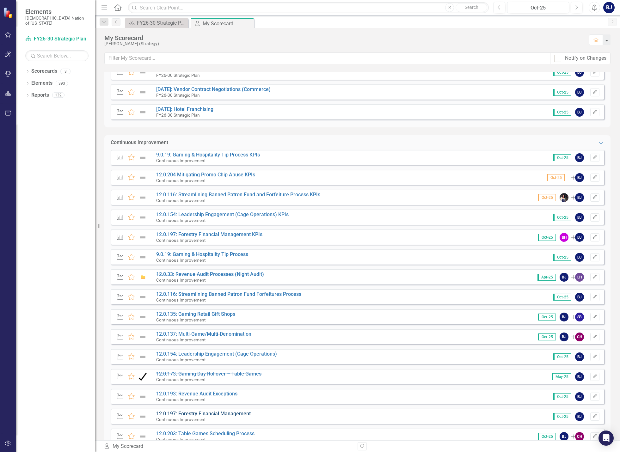
click at [216, 414] on link "12.0.197: Forestry Financial Management" at bounding box center [203, 414] width 95 height 6
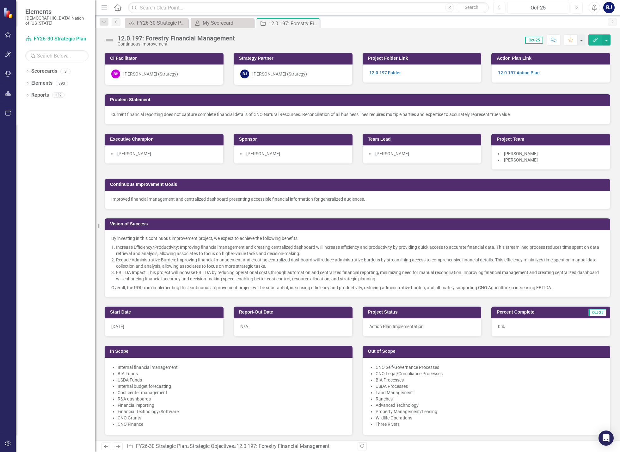
scroll to position [285, 0]
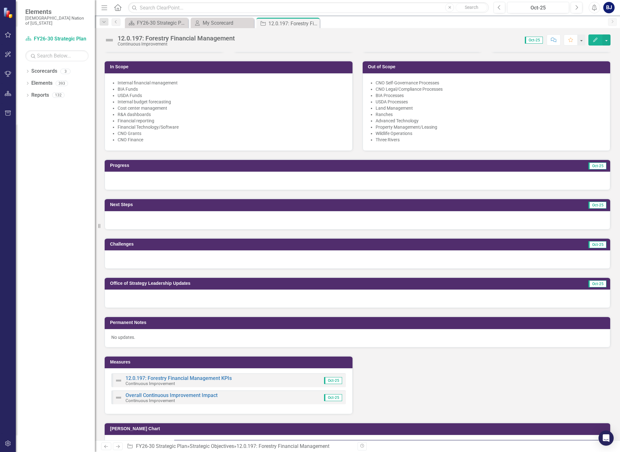
click at [144, 299] on div at bounding box center [358, 299] width 506 height 18
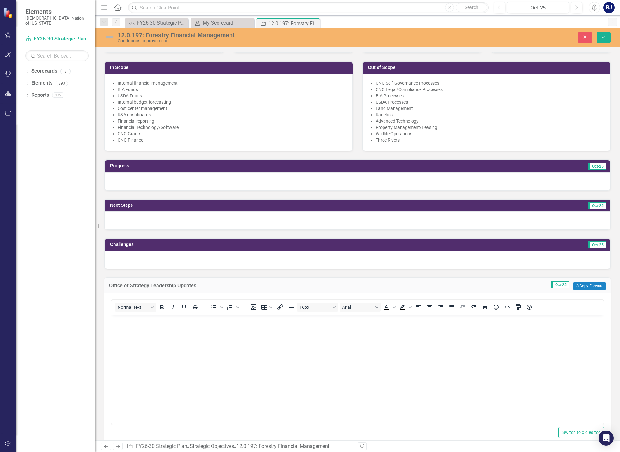
scroll to position [0, 0]
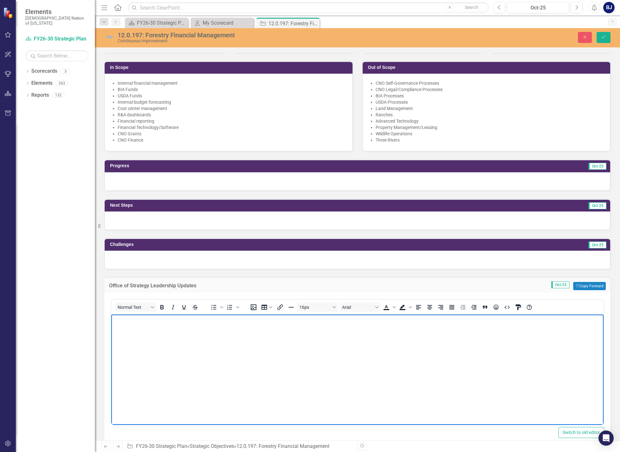
click at [130, 328] on body "Rich Text Area. Press ALT-0 for help." at bounding box center [357, 362] width 492 height 95
click at [601, 36] on icon "Save" at bounding box center [604, 37] width 6 height 4
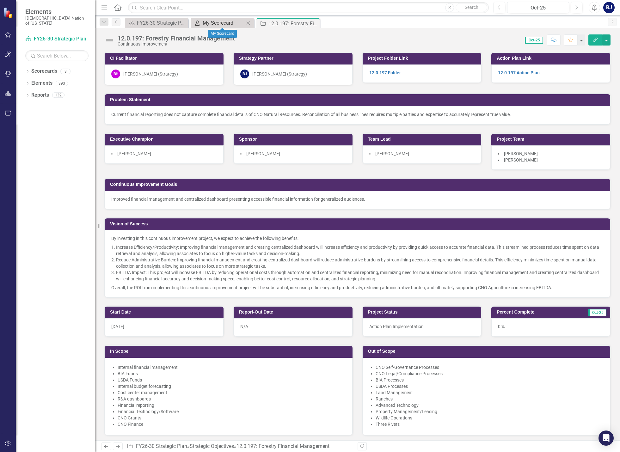
click at [199, 21] on icon "My Scorecard" at bounding box center [197, 23] width 6 height 5
